Goal: Navigation & Orientation: Find specific page/section

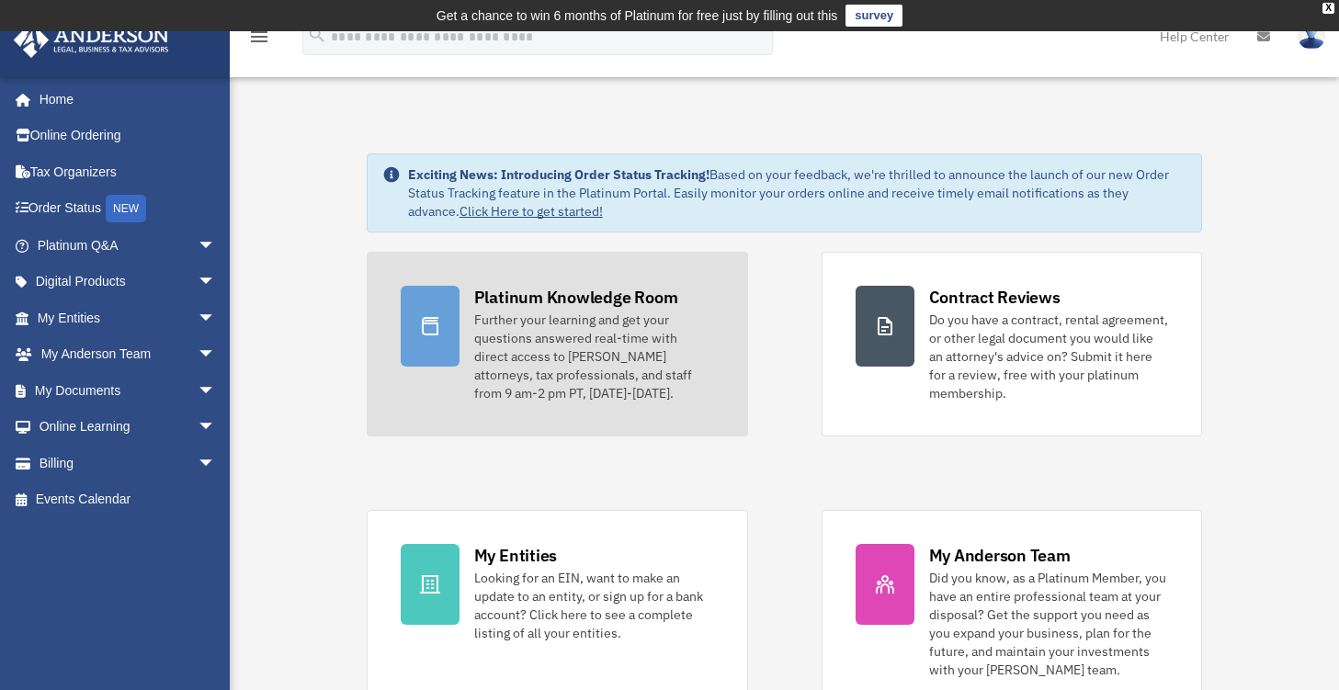
click at [600, 303] on div "Platinum Knowledge Room" at bounding box center [576, 297] width 204 height 23
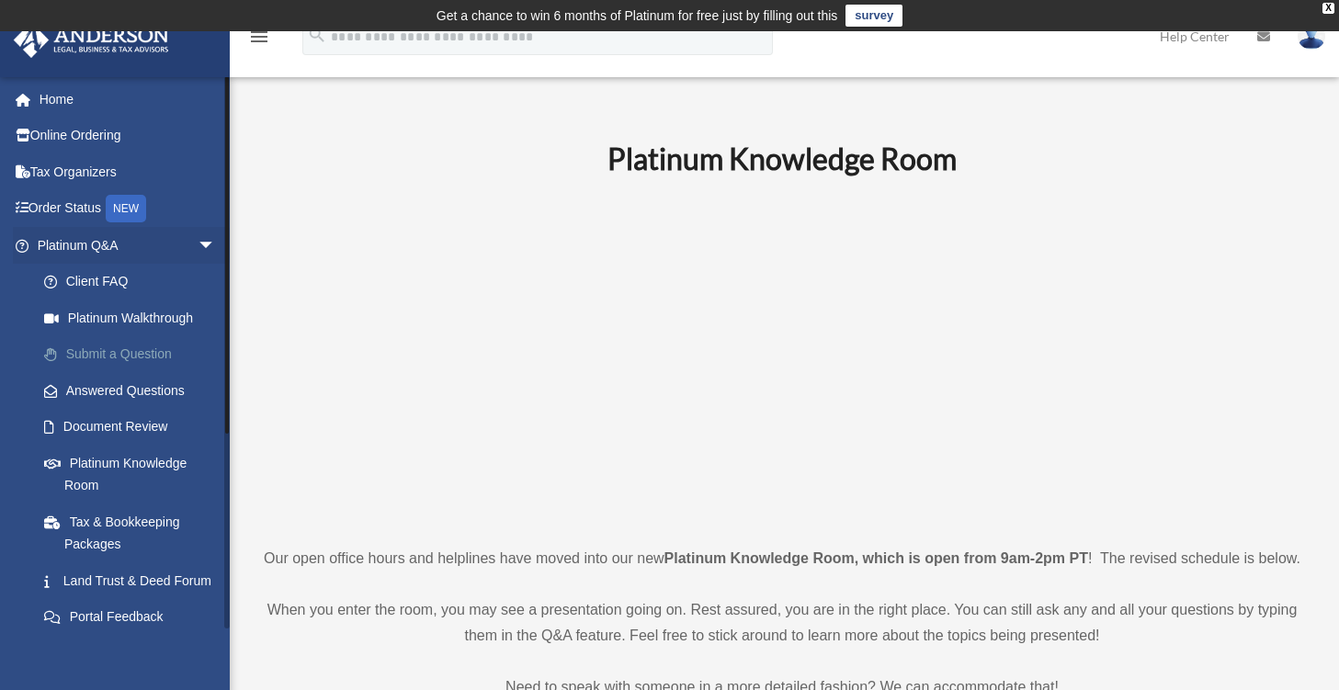
click at [165, 351] on link "Submit a Question" at bounding box center [135, 354] width 218 height 37
click at [96, 291] on link "Client FAQ" at bounding box center [135, 282] width 218 height 37
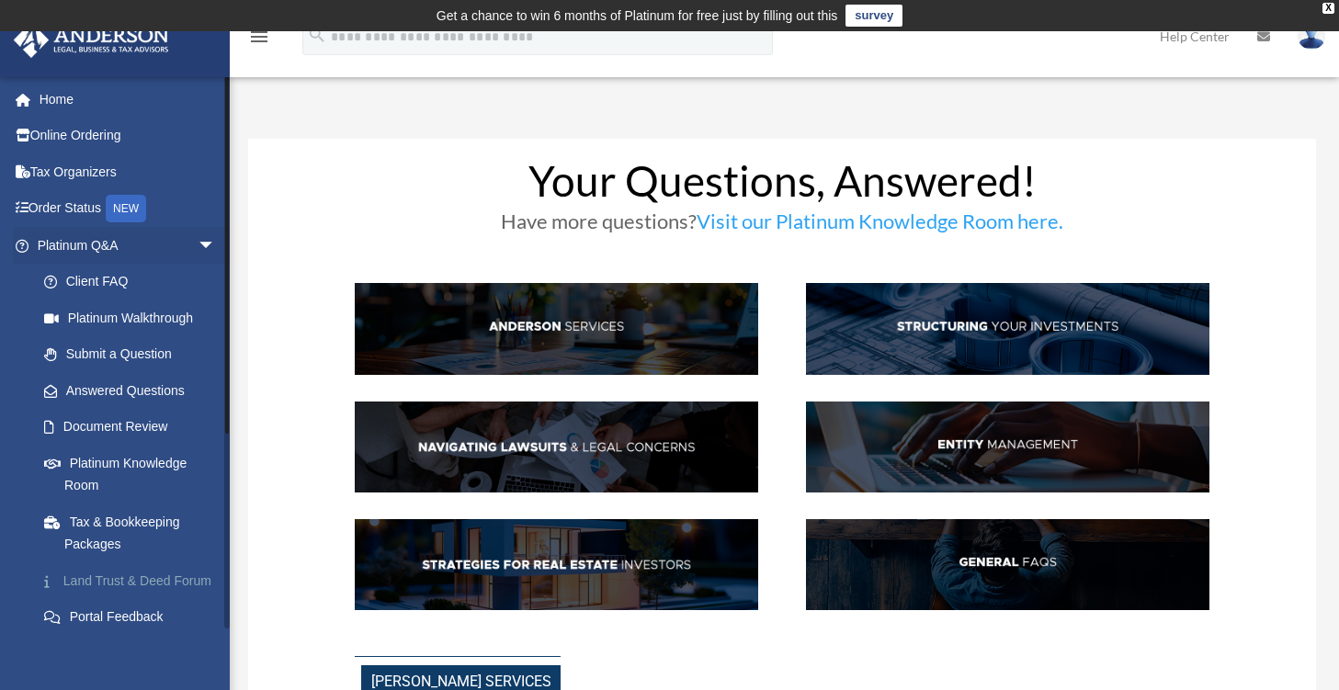
click at [99, 575] on link "Land Trust & Deed Forum" at bounding box center [135, 581] width 218 height 37
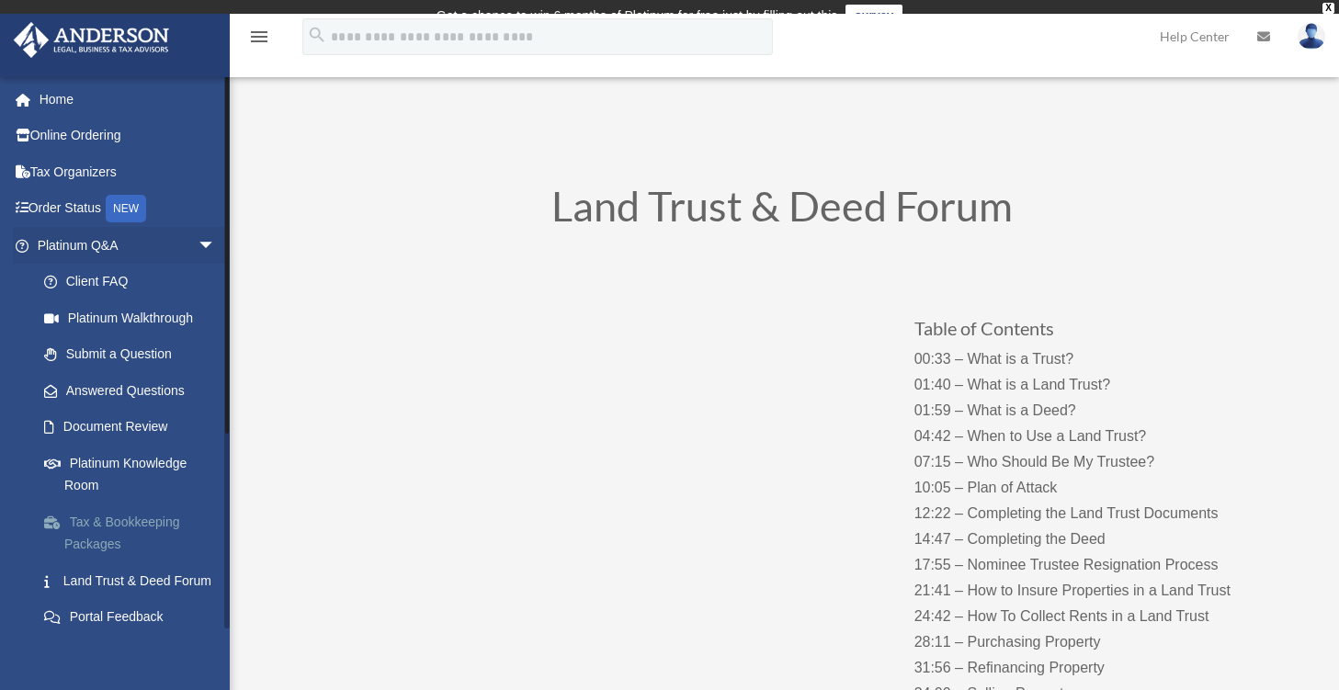
click at [138, 521] on link "Tax & Bookkeeping Packages" at bounding box center [135, 533] width 218 height 59
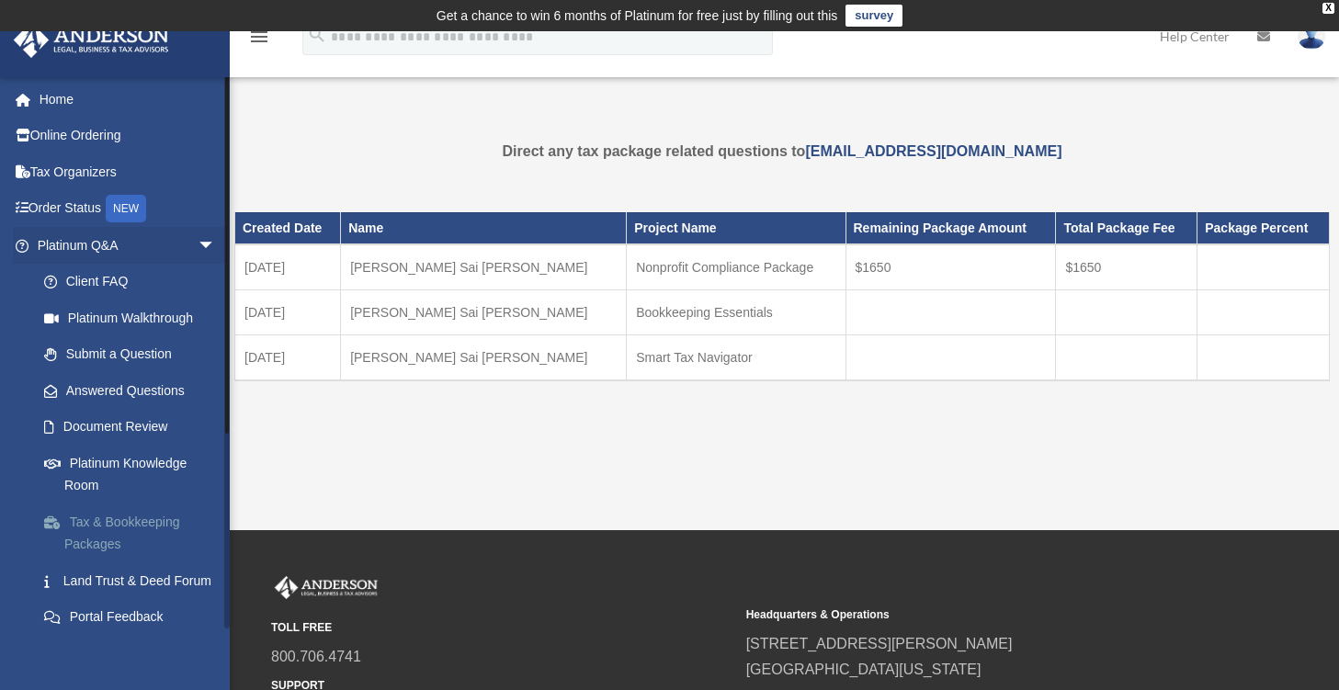
click at [104, 545] on link "Tax & Bookkeeping Packages" at bounding box center [135, 533] width 218 height 59
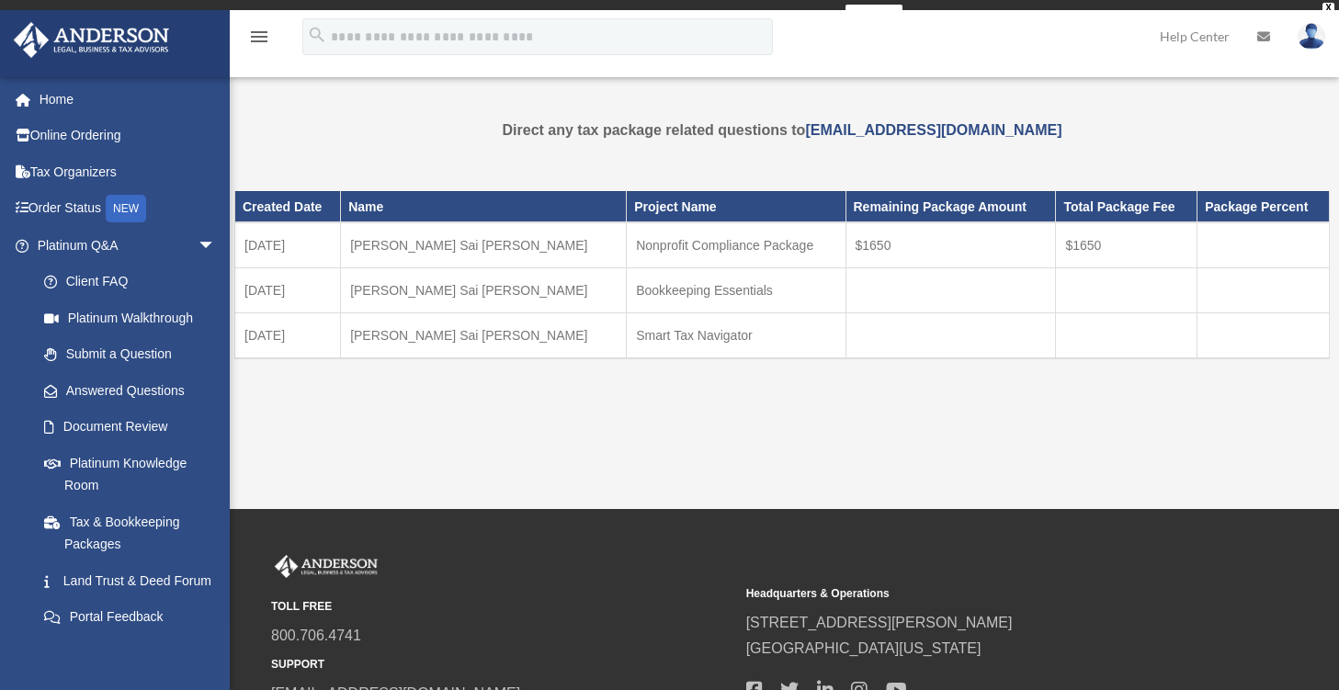
click at [92, 593] on link "Land Trust & Deed Forum" at bounding box center [135, 581] width 218 height 37
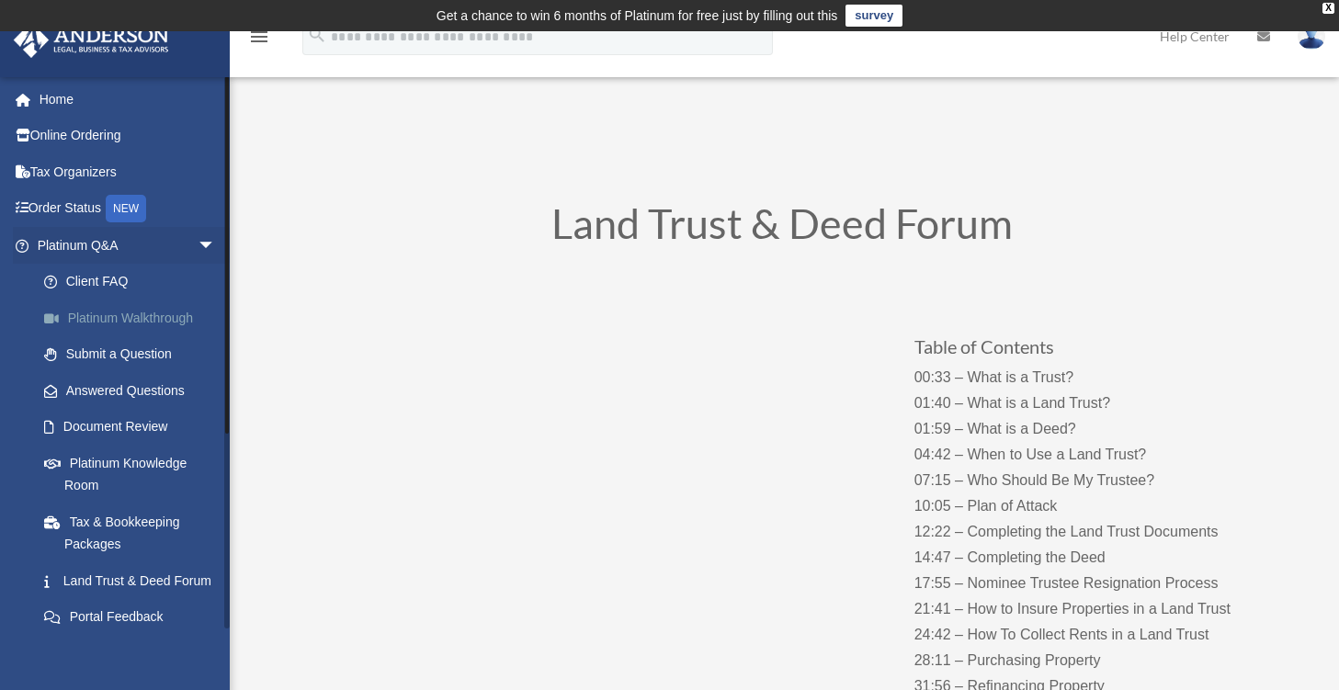
click at [165, 323] on link "Platinum Walkthrough" at bounding box center [135, 318] width 218 height 37
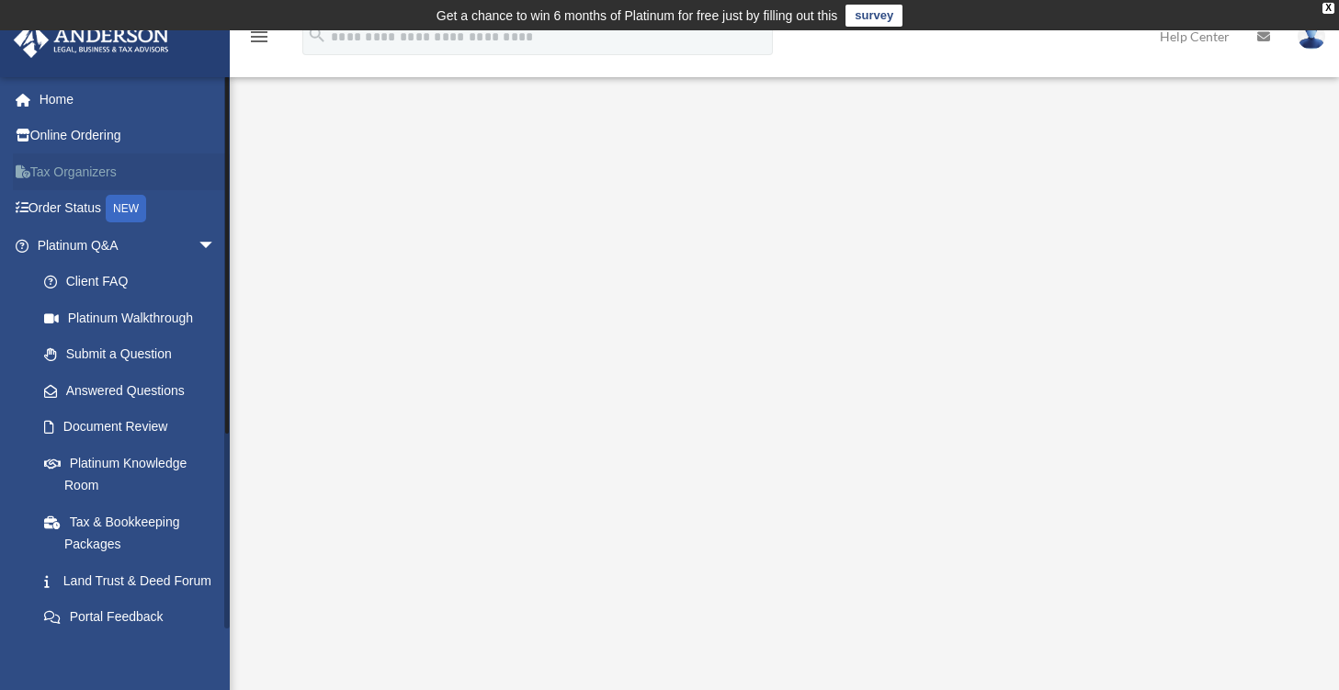
click at [68, 172] on link "Tax Organizers" at bounding box center [128, 172] width 231 height 37
